Goal: Information Seeking & Learning: Learn about a topic

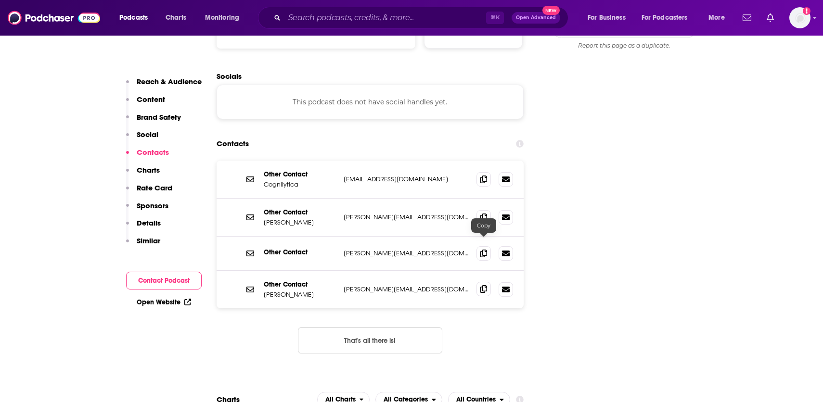
scroll to position [1073, 0]
click at [482, 285] on icon at bounding box center [483, 289] width 7 height 8
click at [487, 210] on span at bounding box center [483, 217] width 14 height 14
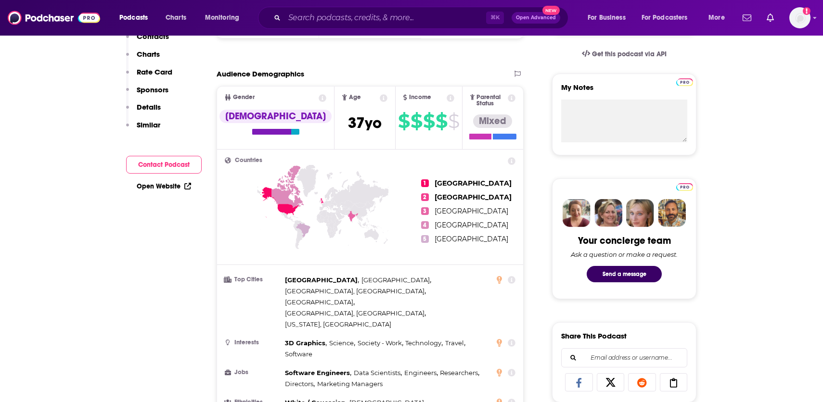
scroll to position [0, 0]
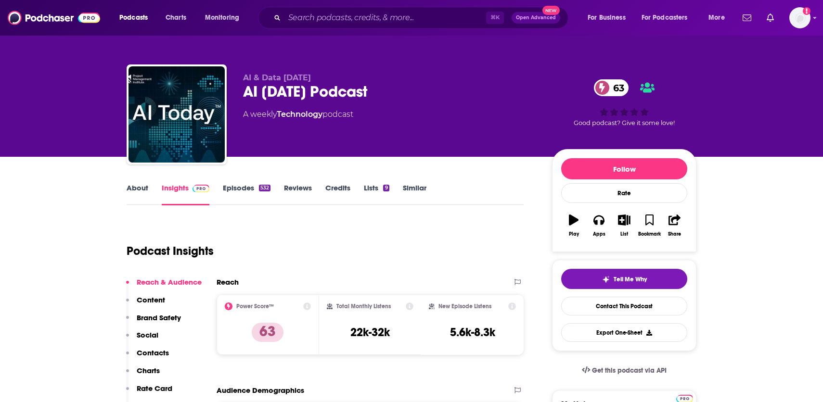
click at [143, 188] on link "About" at bounding box center [138, 194] width 22 height 22
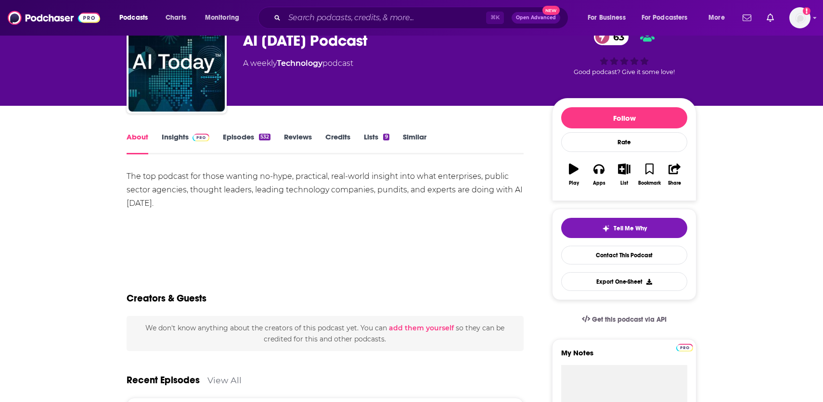
scroll to position [41, 0]
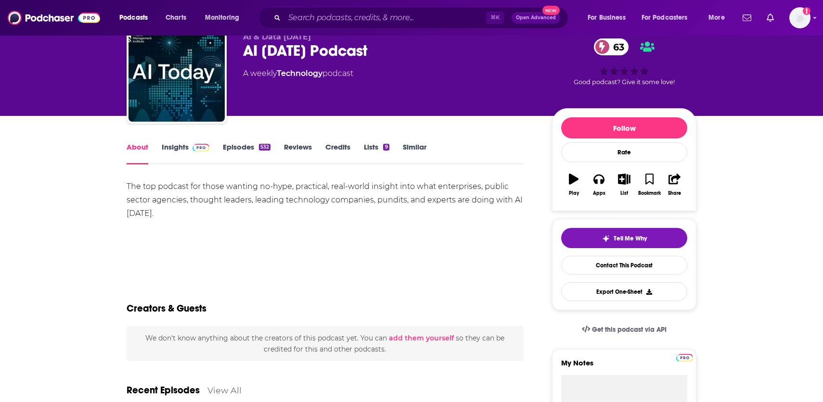
click at [170, 148] on link "Insights" at bounding box center [186, 153] width 48 height 22
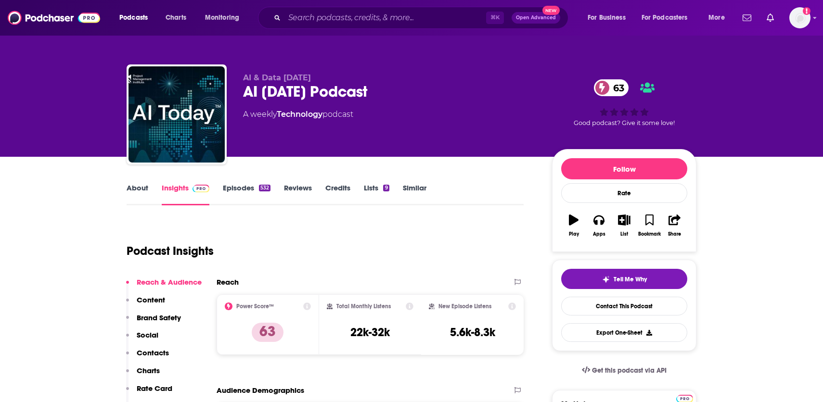
click at [338, 187] on link "Credits" at bounding box center [337, 194] width 25 height 22
